Goal: Use online tool/utility: Utilize a website feature to perform a specific function

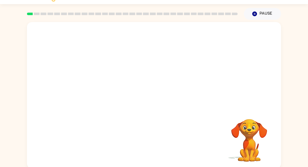
scroll to position [13, 0]
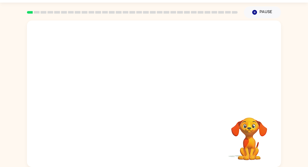
click at [94, 84] on video "Your browser must support playing .mp4 files to use Literably. Please try using…" at bounding box center [154, 64] width 254 height 86
click at [102, 83] on video "Your browser must support playing .mp4 files to use Literably. Please try using…" at bounding box center [154, 64] width 254 height 86
click at [95, 84] on video "Your browser must support playing .mp4 files to use Literably. Please try using…" at bounding box center [154, 64] width 254 height 86
click at [121, 96] on video "Your browser must support playing .mp4 files to use Literably. Please try using…" at bounding box center [154, 64] width 254 height 86
click at [157, 95] on div at bounding box center [153, 96] width 33 height 19
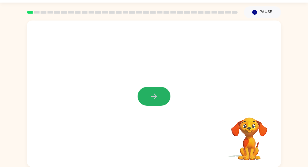
click at [157, 95] on icon "button" at bounding box center [153, 96] width 9 height 9
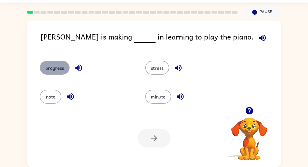
click at [51, 68] on button "progress" at bounding box center [55, 68] width 30 height 14
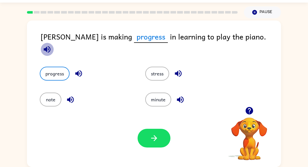
click at [50, 46] on icon "button" at bounding box center [47, 49] width 7 height 7
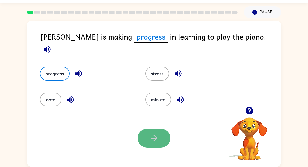
click at [147, 135] on button "button" at bounding box center [153, 138] width 33 height 19
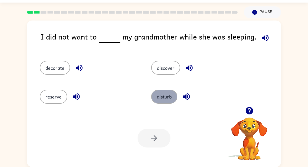
click at [165, 99] on button "disturb" at bounding box center [164, 97] width 26 height 14
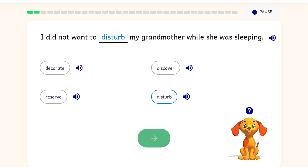
click at [164, 146] on button "button" at bounding box center [153, 138] width 33 height 19
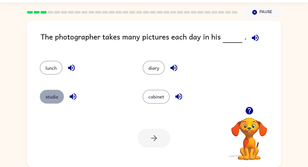
click at [53, 101] on button "studio" at bounding box center [52, 97] width 24 height 14
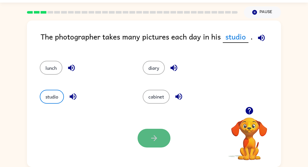
click at [148, 137] on button "button" at bounding box center [153, 138] width 33 height 19
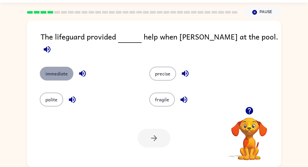
click at [64, 71] on button "immediate" at bounding box center [57, 74] width 34 height 14
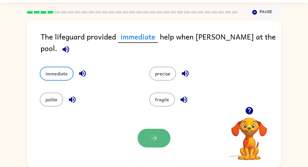
click at [152, 137] on icon "button" at bounding box center [153, 138] width 9 height 9
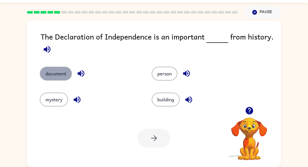
click at [58, 74] on button "document" at bounding box center [56, 74] width 32 height 14
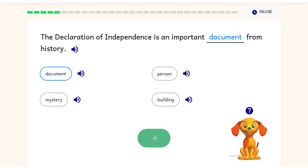
click at [152, 137] on icon "button" at bounding box center [153, 138] width 9 height 9
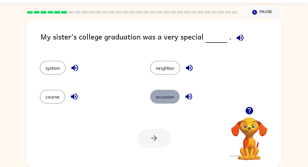
click at [155, 97] on button "occasion" at bounding box center [164, 97] width 29 height 14
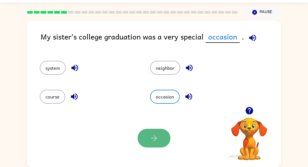
click at [149, 137] on button "button" at bounding box center [153, 138] width 33 height 19
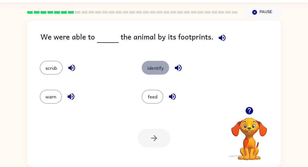
click at [152, 66] on button "identify" at bounding box center [154, 68] width 27 height 14
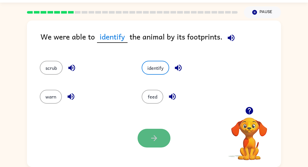
click at [152, 142] on button "button" at bounding box center [153, 138] width 33 height 19
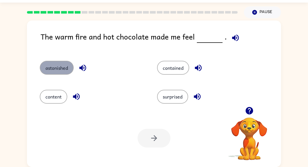
click at [68, 71] on button "astonished" at bounding box center [57, 68] width 34 height 14
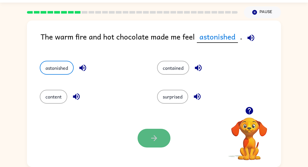
click at [156, 135] on icon "button" at bounding box center [153, 138] width 9 height 9
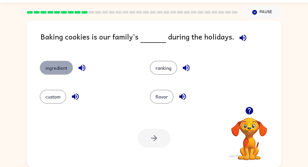
click at [63, 69] on button "ingredient" at bounding box center [56, 68] width 33 height 14
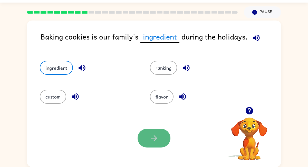
click at [163, 135] on button "button" at bounding box center [153, 138] width 33 height 19
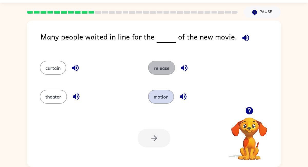
drag, startPoint x: 159, startPoint y: 67, endPoint x: 151, endPoint y: 94, distance: 27.8
click at [159, 67] on button "release" at bounding box center [161, 68] width 27 height 14
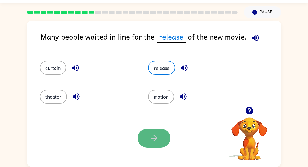
click at [155, 141] on icon "button" at bounding box center [153, 138] width 9 height 9
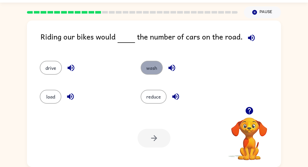
click at [154, 61] on button "wash" at bounding box center [151, 68] width 22 height 14
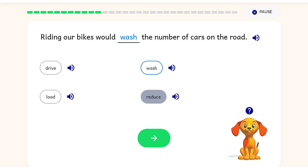
click at [157, 95] on button "reduce" at bounding box center [153, 97] width 26 height 14
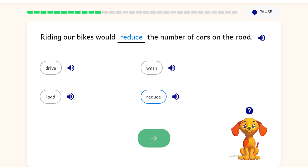
click at [148, 135] on button "button" at bounding box center [153, 138] width 33 height 19
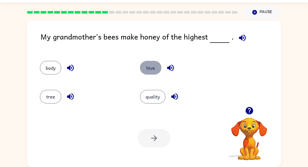
click at [150, 66] on button "hive" at bounding box center [151, 68] width 22 height 14
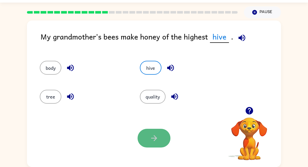
click at [148, 138] on button "button" at bounding box center [153, 138] width 33 height 19
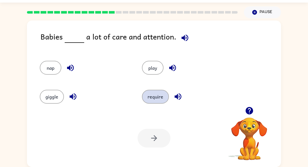
click at [148, 101] on button "require" at bounding box center [155, 97] width 27 height 14
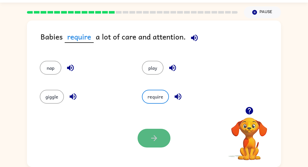
click at [160, 140] on button "button" at bounding box center [153, 138] width 33 height 19
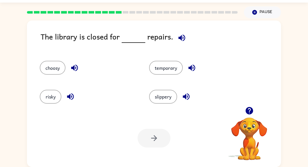
click at [159, 76] on div "temporary" at bounding box center [193, 65] width 109 height 29
click at [53, 69] on button "choosy" at bounding box center [53, 68] width 26 height 14
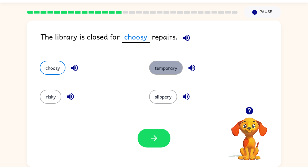
click at [175, 67] on button "temporary" at bounding box center [166, 68] width 34 height 14
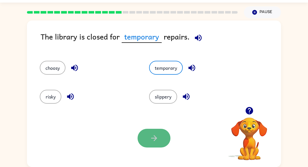
click at [162, 135] on button "button" at bounding box center [153, 138] width 33 height 19
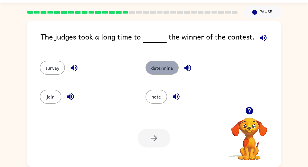
click at [155, 68] on button "determine" at bounding box center [161, 68] width 33 height 14
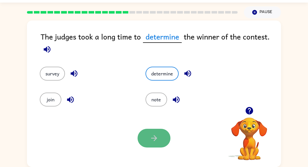
click at [147, 129] on button "button" at bounding box center [153, 138] width 33 height 19
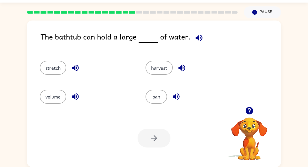
click at [67, 95] on div "volume" at bounding box center [87, 97] width 94 height 14
click at [51, 97] on button "volume" at bounding box center [53, 97] width 26 height 14
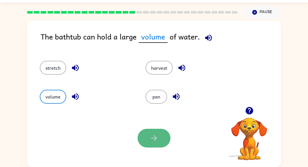
click at [148, 139] on button "button" at bounding box center [153, 138] width 33 height 19
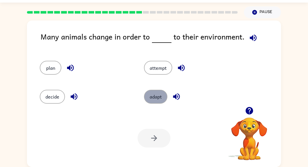
click at [151, 96] on button "adapt" at bounding box center [155, 97] width 23 height 14
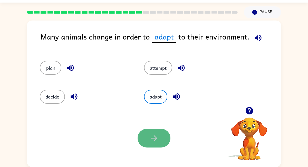
click at [148, 130] on button "button" at bounding box center [153, 138] width 33 height 19
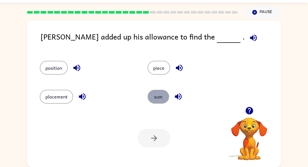
click at [156, 94] on button "sum" at bounding box center [158, 97] width 22 height 14
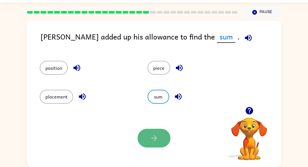
click at [162, 132] on button "button" at bounding box center [153, 138] width 33 height 19
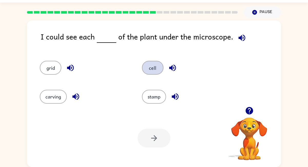
click at [150, 66] on button "cell" at bounding box center [153, 68] width 22 height 14
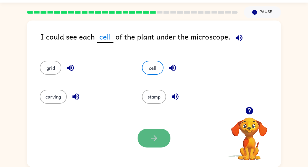
click at [150, 137] on icon "button" at bounding box center [153, 138] width 9 height 9
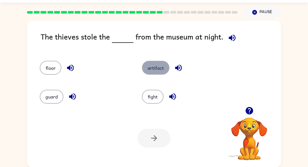
click at [155, 70] on button "artifact" at bounding box center [155, 68] width 27 height 14
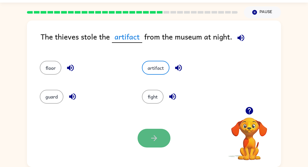
click at [151, 137] on icon "button" at bounding box center [153, 138] width 9 height 9
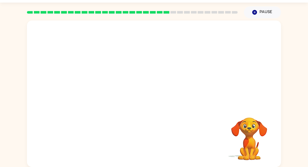
click at [108, 91] on video "Your browser must support playing .mp4 files to use Literably. Please try using…" at bounding box center [154, 64] width 254 height 86
click at [174, 136] on div "Your browser must support playing .mp4 files to use Literably. Please try using…" at bounding box center [154, 94] width 254 height 146
click at [173, 12] on rect at bounding box center [173, 12] width 6 height 3
click at [108, 92] on video "Your browser must support playing .mp4 files to use Literably. Please try using…" at bounding box center [154, 64] width 254 height 86
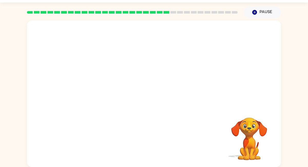
click at [108, 92] on video "Your browser must support playing .mp4 files to use Literably. Please try using…" at bounding box center [154, 64] width 254 height 86
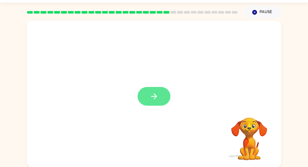
click at [163, 96] on button "button" at bounding box center [153, 96] width 33 height 19
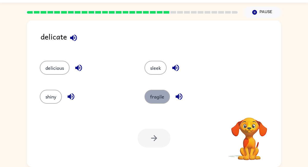
click at [155, 96] on button "fragile" at bounding box center [156, 97] width 25 height 14
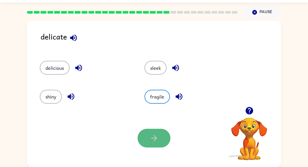
click at [159, 130] on button "button" at bounding box center [153, 138] width 33 height 19
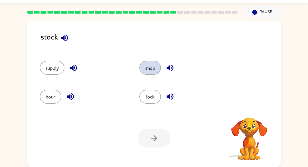
click at [147, 69] on button "shop" at bounding box center [150, 68] width 22 height 14
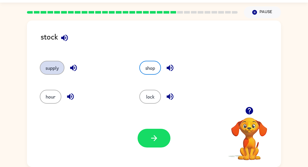
click at [56, 63] on button "supply" at bounding box center [52, 68] width 25 height 14
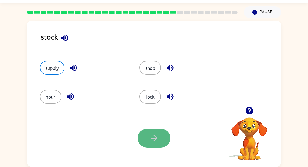
click at [155, 135] on icon "button" at bounding box center [153, 138] width 9 height 9
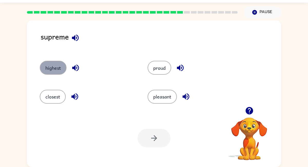
click at [51, 69] on button "highest" at bounding box center [53, 68] width 27 height 14
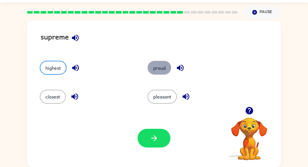
click at [163, 64] on button "proud" at bounding box center [159, 68] width 24 height 14
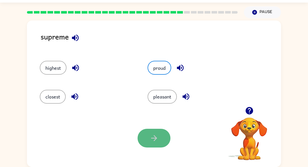
click at [156, 138] on icon "button" at bounding box center [154, 138] width 6 height 6
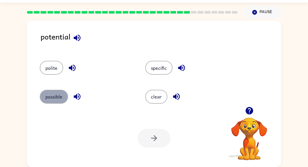
click at [52, 98] on button "possible" at bounding box center [54, 97] width 28 height 14
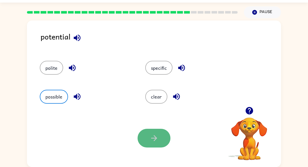
click at [151, 135] on icon "button" at bounding box center [153, 138] width 9 height 9
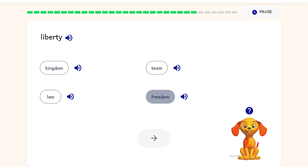
click at [151, 101] on button "freedom" at bounding box center [160, 97] width 29 height 14
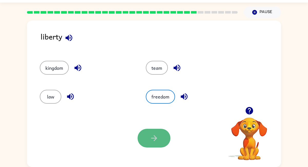
click at [160, 138] on button "button" at bounding box center [153, 138] width 33 height 19
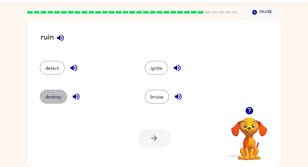
drag, startPoint x: 50, startPoint y: 94, endPoint x: 86, endPoint y: 108, distance: 38.6
click at [67, 100] on div "destroy" at bounding box center [86, 97] width 93 height 14
click at [153, 139] on div at bounding box center [153, 138] width 33 height 19
click at [43, 93] on button "destroy" at bounding box center [53, 97] width 27 height 14
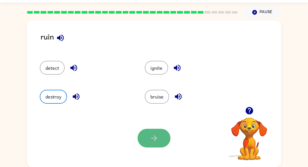
click at [146, 139] on button "button" at bounding box center [153, 138] width 33 height 19
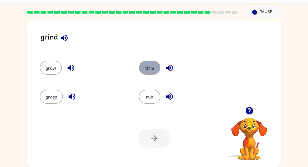
click at [144, 72] on button "trim" at bounding box center [150, 68] width 22 height 14
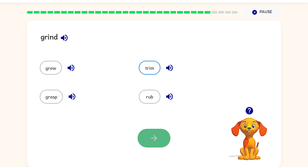
click at [147, 134] on button "button" at bounding box center [153, 138] width 33 height 19
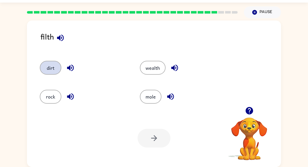
drag, startPoint x: 55, startPoint y: 71, endPoint x: 56, endPoint y: 68, distance: 3.7
click at [56, 68] on button "dirt" at bounding box center [51, 68] width 22 height 14
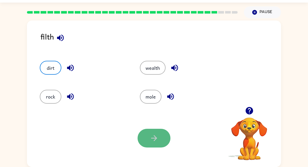
click at [155, 135] on icon "button" at bounding box center [153, 138] width 9 height 9
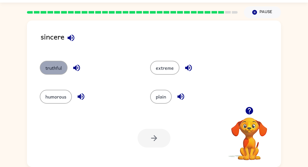
click at [59, 72] on button "truthful" at bounding box center [54, 68] width 28 height 14
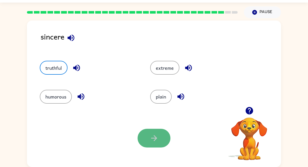
click at [154, 131] on button "button" at bounding box center [153, 138] width 33 height 19
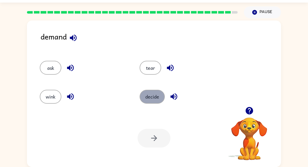
click at [147, 98] on button "decide" at bounding box center [151, 97] width 25 height 14
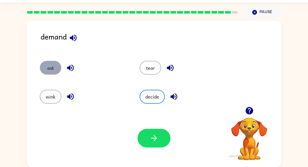
click at [57, 67] on button "ask" at bounding box center [51, 68] width 22 height 14
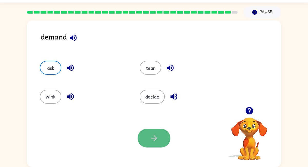
click at [157, 140] on icon "button" at bounding box center [153, 138] width 9 height 9
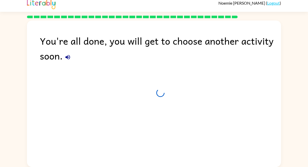
scroll to position [4, 0]
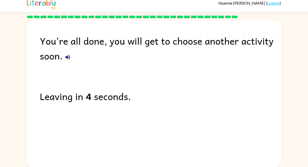
click at [164, 135] on div "You're all done, you will get to choose another activity soon. Leaving in 4 sec…" at bounding box center [154, 93] width 254 height 144
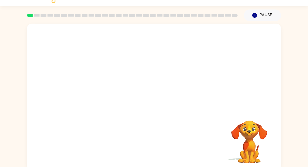
scroll to position [13, 0]
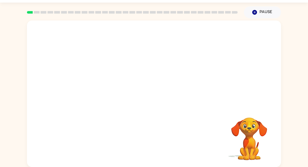
drag, startPoint x: 248, startPoint y: 128, endPoint x: 234, endPoint y: 131, distance: 14.0
click at [234, 130] on video "Your browser must support playing .mp4 files to use Literably. Please try using…" at bounding box center [248, 134] width 51 height 51
click at [234, 131] on video "Your browser must support playing .mp4 files to use Literably. Please try using…" at bounding box center [248, 134] width 51 height 51
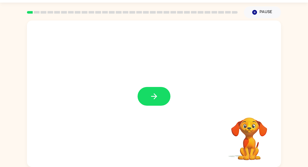
click at [193, 121] on div at bounding box center [154, 94] width 254 height 146
drag, startPoint x: 193, startPoint y: 121, endPoint x: 168, endPoint y: 100, distance: 32.4
click at [168, 100] on div at bounding box center [154, 94] width 254 height 146
drag, startPoint x: 168, startPoint y: 100, endPoint x: 157, endPoint y: 97, distance: 11.8
click at [157, 97] on button "button" at bounding box center [153, 96] width 33 height 19
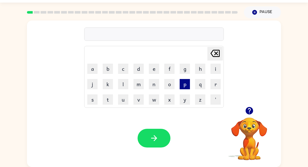
click at [183, 86] on button "p" at bounding box center [184, 84] width 10 height 10
click at [157, 69] on button "e" at bounding box center [154, 69] width 10 height 10
type button "e"
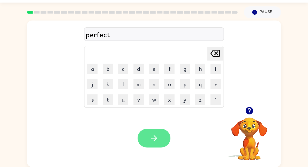
click at [152, 135] on icon "button" at bounding box center [153, 138] width 9 height 9
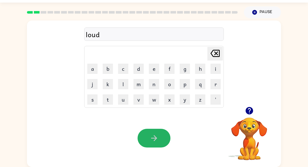
click at [152, 135] on icon "button" at bounding box center [153, 138] width 9 height 9
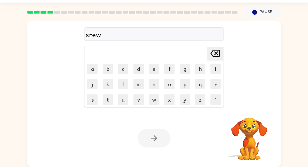
click at [152, 135] on div at bounding box center [153, 138] width 33 height 19
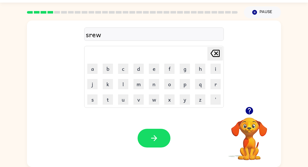
click at [152, 135] on icon "button" at bounding box center [153, 138] width 9 height 9
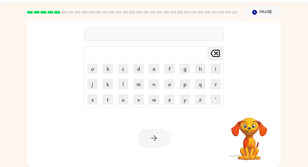
click at [54, 13] on rect at bounding box center [57, 12] width 6 height 3
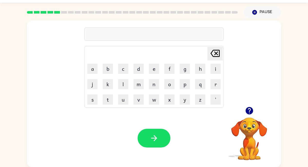
click at [41, 10] on div at bounding box center [132, 12] width 217 height 18
click at [47, 10] on div at bounding box center [132, 12] width 217 height 18
drag, startPoint x: 47, startPoint y: 10, endPoint x: 55, endPoint y: 10, distance: 7.4
click at [49, 10] on div at bounding box center [132, 12] width 217 height 18
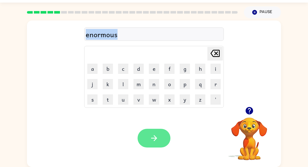
click at [145, 137] on button "button" at bounding box center [153, 138] width 33 height 19
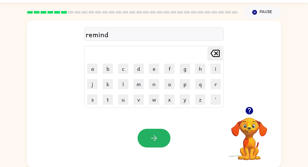
click at [152, 137] on icon "button" at bounding box center [154, 138] width 6 height 6
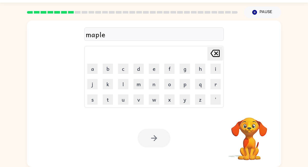
click at [152, 137] on div at bounding box center [153, 138] width 33 height 19
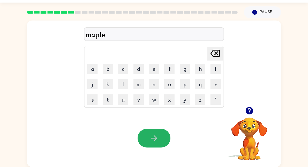
click at [152, 137] on icon "button" at bounding box center [154, 138] width 6 height 6
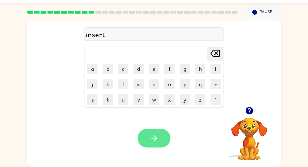
click at [152, 138] on icon "button" at bounding box center [154, 138] width 6 height 6
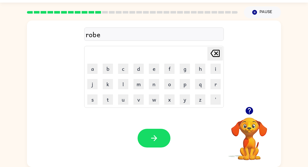
click at [152, 138] on icon "button" at bounding box center [154, 138] width 6 height 6
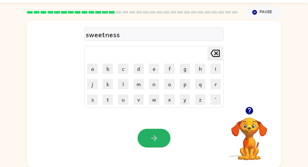
click at [152, 138] on icon "button" at bounding box center [154, 138] width 6 height 6
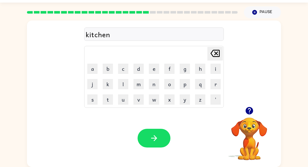
click at [152, 138] on icon "button" at bounding box center [154, 138] width 6 height 6
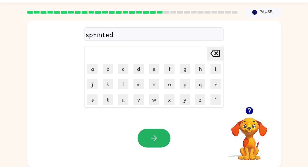
click at [152, 135] on icon "button" at bounding box center [153, 138] width 9 height 9
click at [150, 139] on icon "button" at bounding box center [153, 138] width 9 height 9
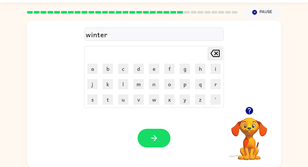
click at [150, 139] on icon "button" at bounding box center [153, 138] width 9 height 9
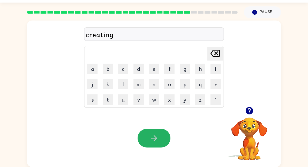
click at [150, 139] on icon "button" at bounding box center [153, 138] width 9 height 9
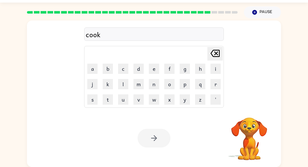
click at [150, 139] on div at bounding box center [153, 138] width 33 height 19
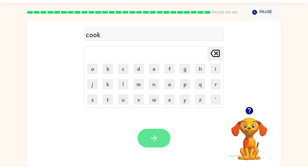
click at [150, 139] on icon "button" at bounding box center [153, 138] width 9 height 9
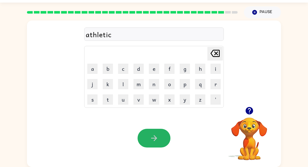
click at [150, 139] on icon "button" at bounding box center [153, 138] width 9 height 9
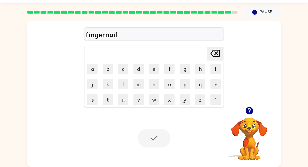
scroll to position [4, 0]
